Goal: Task Accomplishment & Management: Complete application form

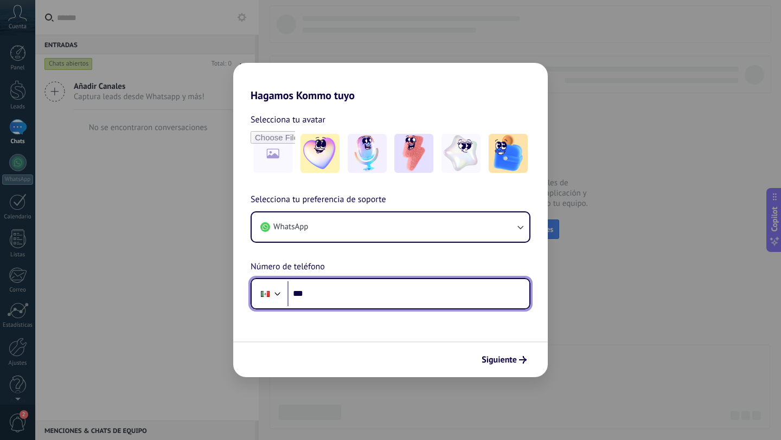
click at [324, 293] on input "***" at bounding box center [408, 294] width 242 height 25
type input "**********"
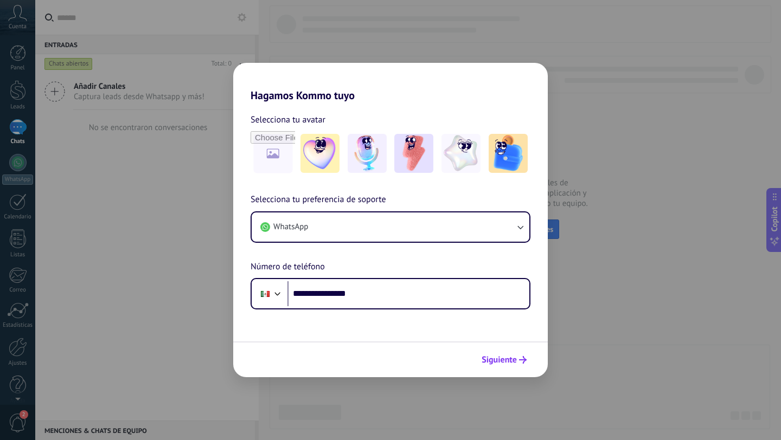
click at [495, 364] on span "Siguiente" at bounding box center [499, 360] width 35 height 8
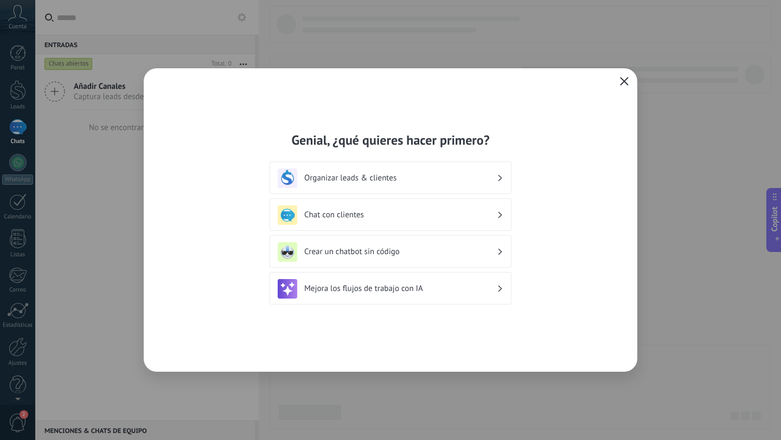
click at [627, 81] on icon "button" at bounding box center [624, 81] width 9 height 9
